Goal: Task Accomplishment & Management: Manage account settings

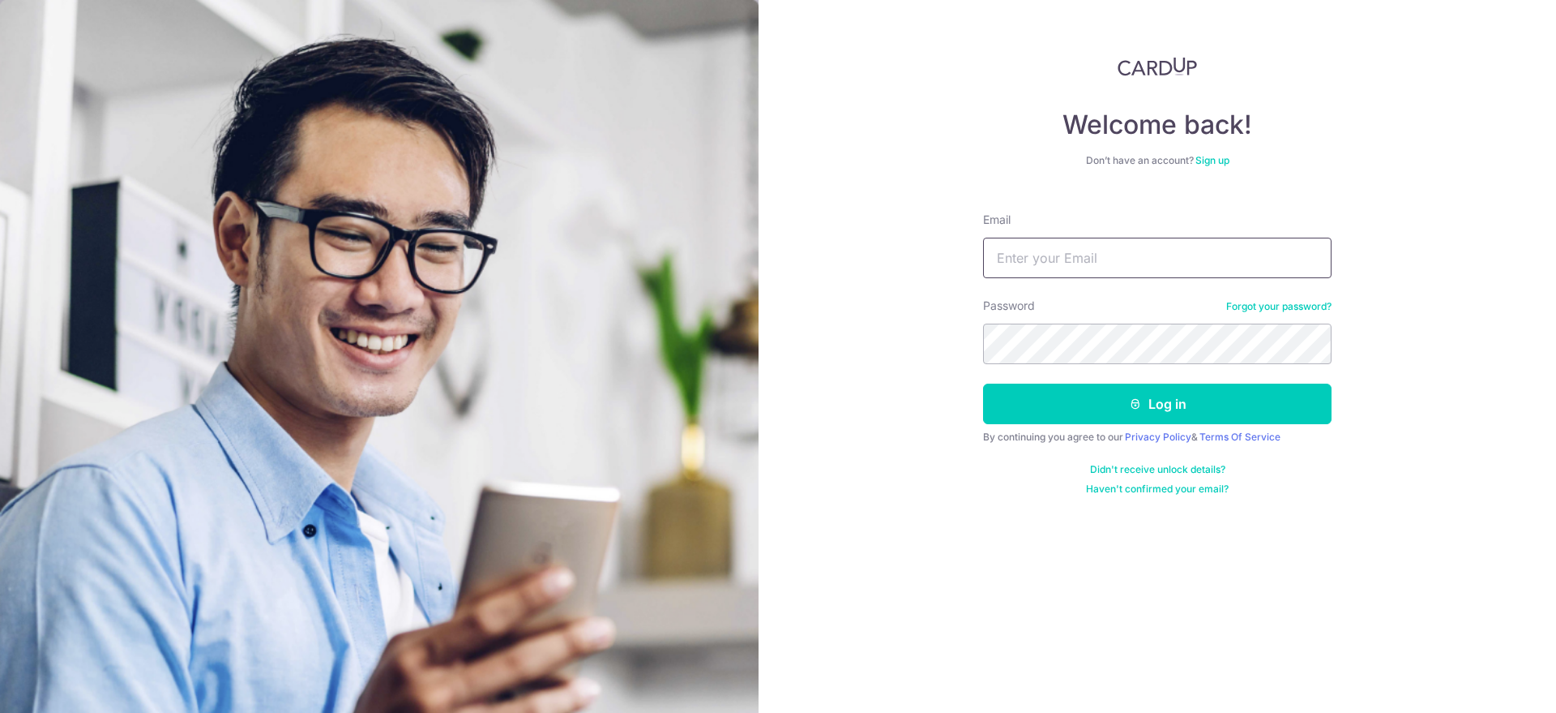
click at [1119, 266] on input "Email" at bounding box center [1157, 258] width 349 height 41
type input "[EMAIL_ADDRESS][DOMAIN_NAME]"
click at [983, 383] on button "Log in" at bounding box center [1157, 403] width 349 height 41
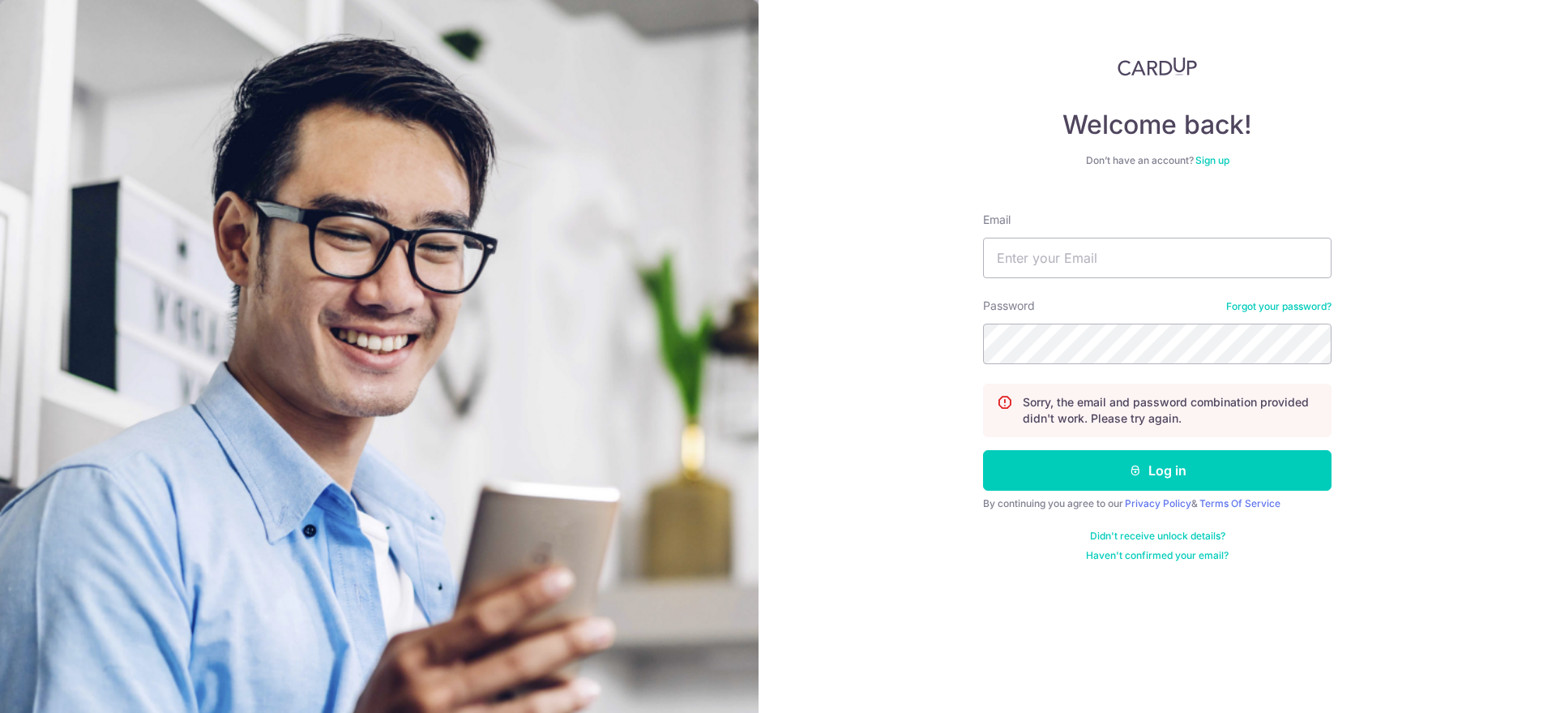
type input "[EMAIL_ADDRESS][DOMAIN_NAME]"
click at [983, 450] on button "Log in" at bounding box center [1157, 470] width 349 height 41
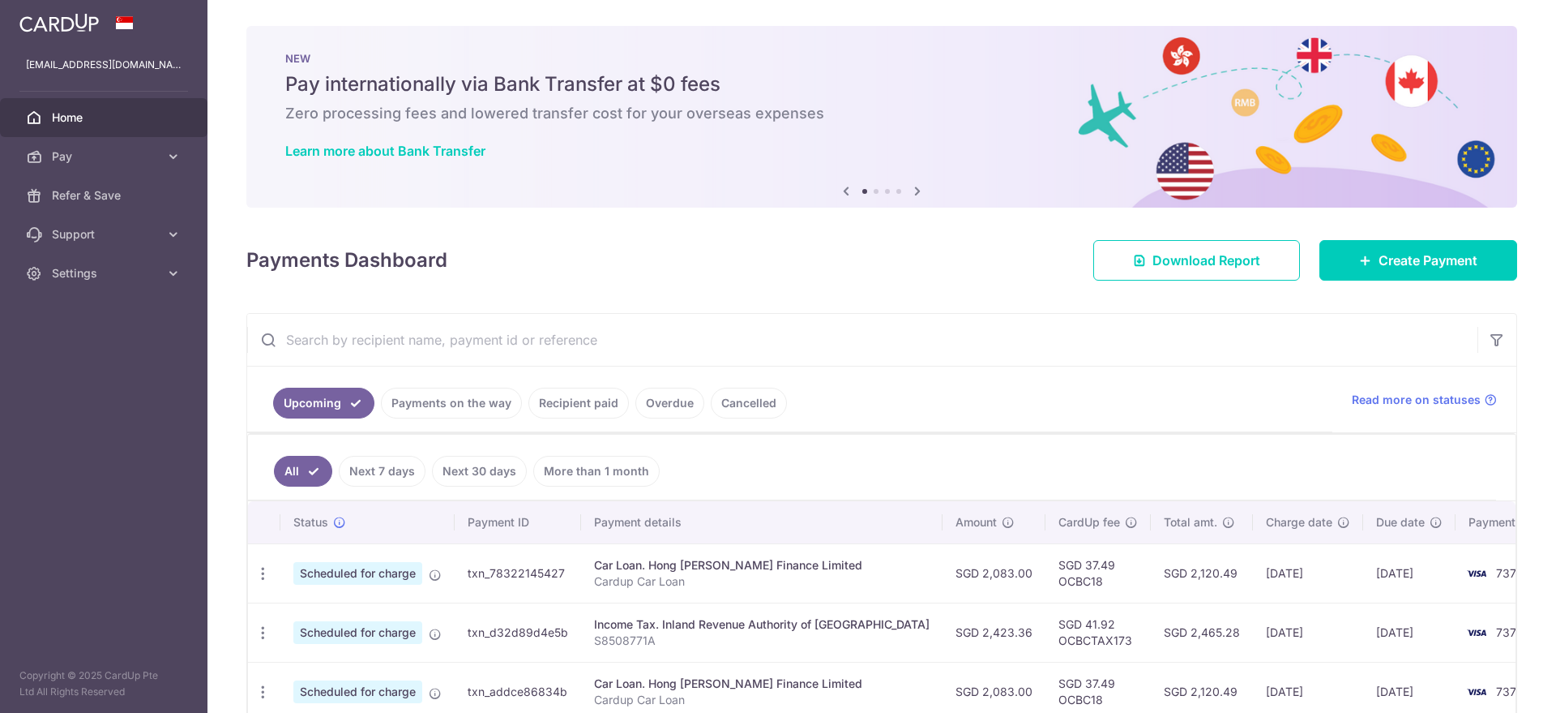
click at [584, 392] on link "Recipient paid" at bounding box center [579, 402] width 101 height 31
